Goal: Transaction & Acquisition: Book appointment/travel/reservation

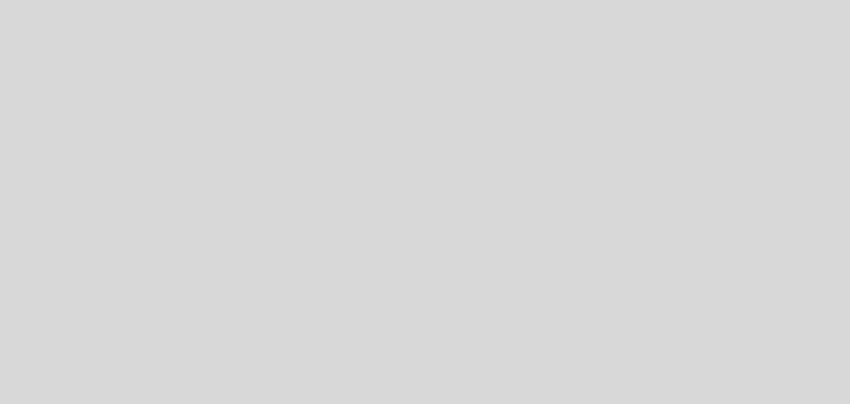
select select "es"
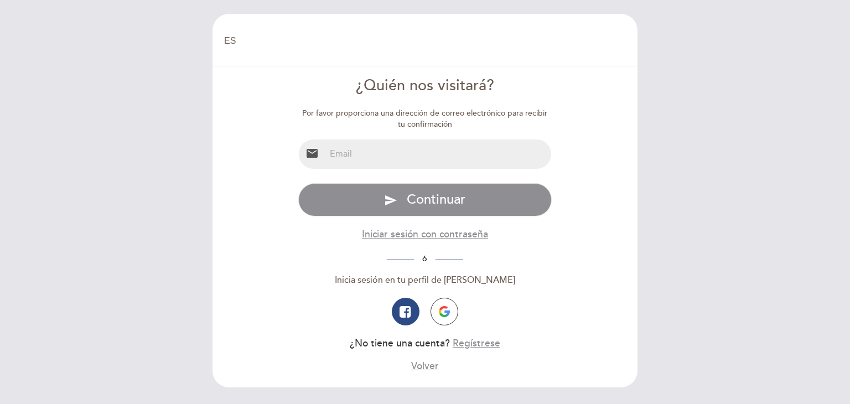
click at [441, 160] on input "email" at bounding box center [439, 154] width 226 height 29
type input "[EMAIL_ADDRESS][DOMAIN_NAME]"
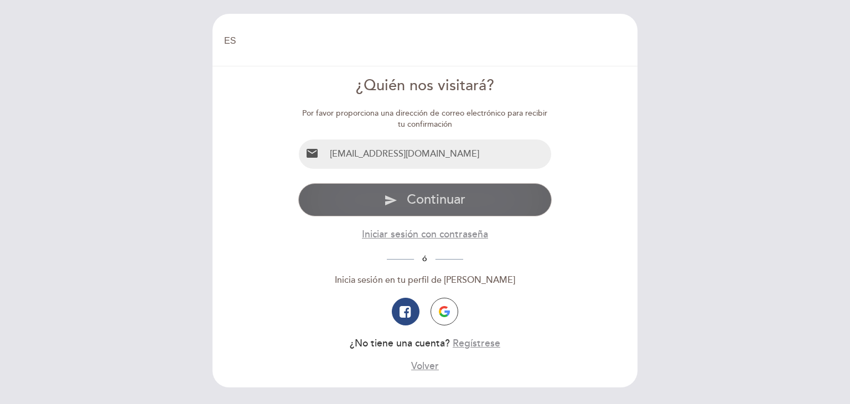
click at [469, 198] on button "send Continuar" at bounding box center [425, 199] width 254 height 33
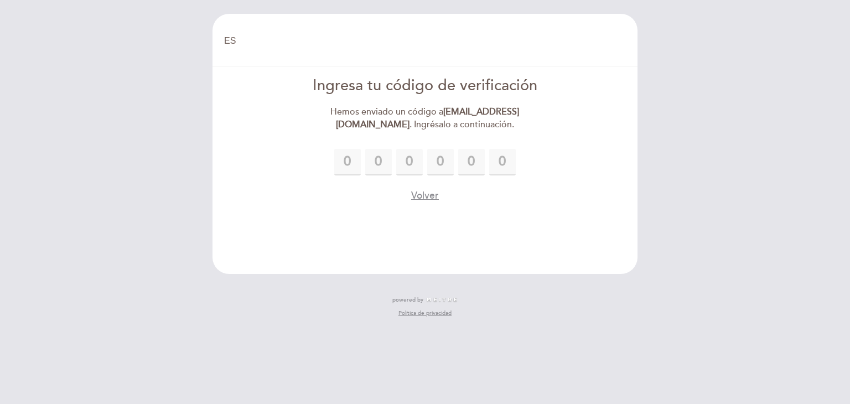
type input "7"
type input "1"
type input "3"
type input "4"
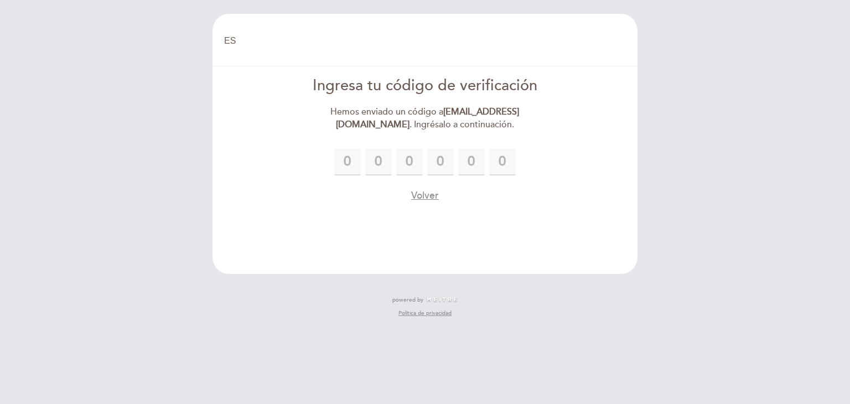
type input "0"
click at [564, 159] on form "Ingresa tu código de verificación Hemos enviado un código a [EMAIL_ADDRESS][DOM…" at bounding box center [425, 138] width 410 height 127
